Goal: Navigation & Orientation: Find specific page/section

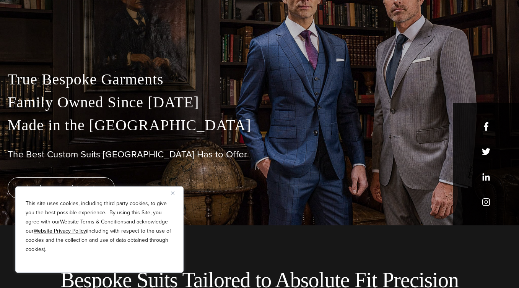
click at [170, 193] on div "This site uses cookies, including third party cookies, to give you the best pos…" at bounding box center [99, 230] width 168 height 86
click at [171, 193] on img "Close" at bounding box center [172, 193] width 3 height 3
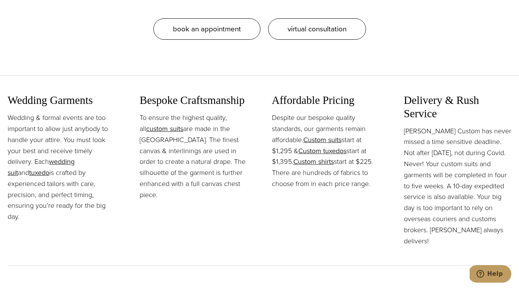
scroll to position [638, 0]
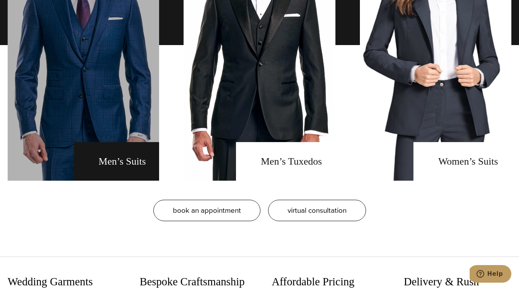
click at [129, 169] on link "men's suits" at bounding box center [83, 44] width 151 height 271
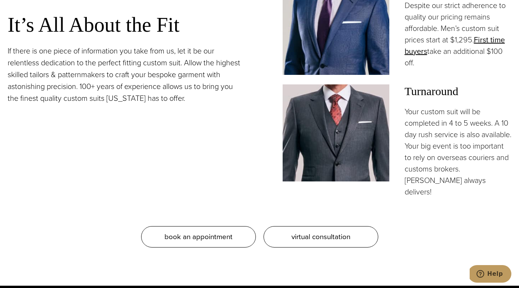
scroll to position [597, 0]
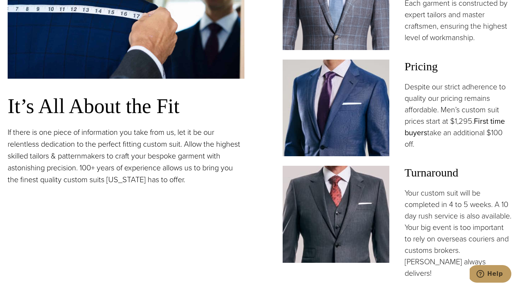
click at [494, 123] on link "First time buyers" at bounding box center [454, 126] width 100 height 23
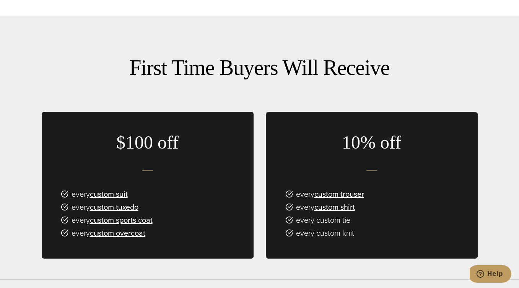
scroll to position [449, 0]
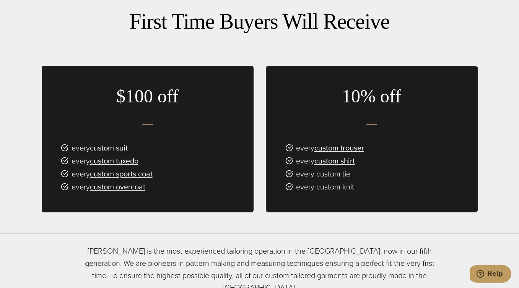
click at [116, 142] on link "custom suit" at bounding box center [109, 147] width 38 height 11
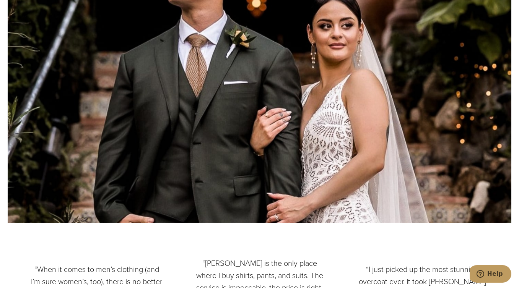
scroll to position [2928, 0]
